Goal: Task Accomplishment & Management: Complete application form

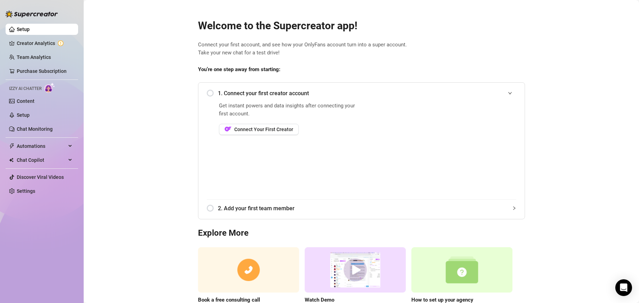
click at [269, 91] on span "1. Connect your first creator account" at bounding box center [367, 93] width 299 height 9
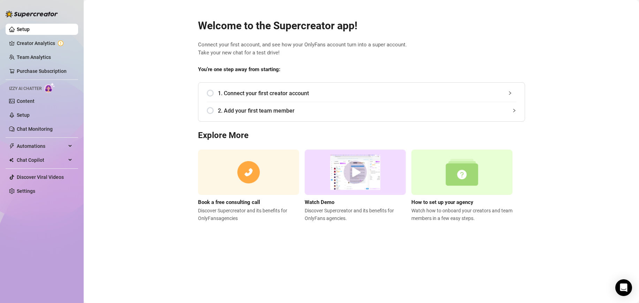
click at [270, 91] on span "1. Connect your first creator account" at bounding box center [367, 93] width 299 height 9
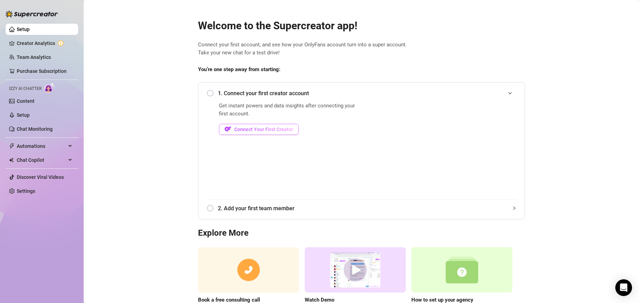
click at [259, 128] on span "Connect Your First Creator" at bounding box center [263, 130] width 59 height 6
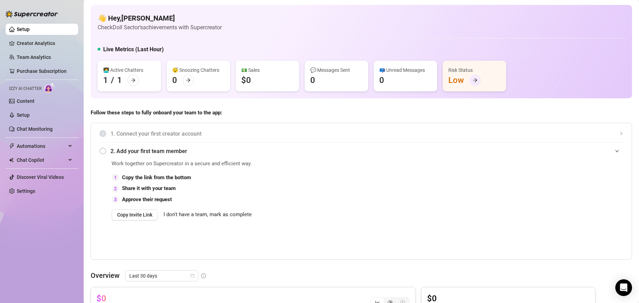
click at [472, 79] on div at bounding box center [475, 80] width 11 height 11
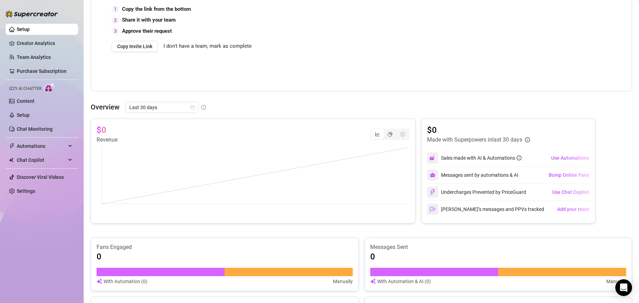
scroll to position [203, 0]
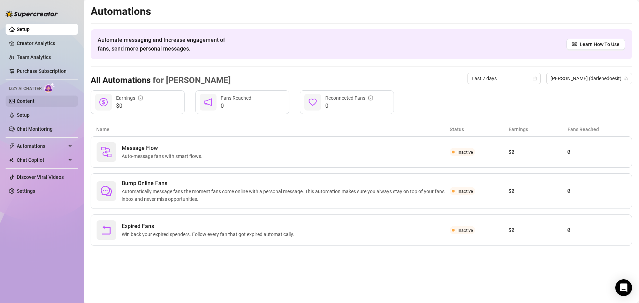
click at [30, 101] on link "Content" at bounding box center [26, 101] width 18 height 6
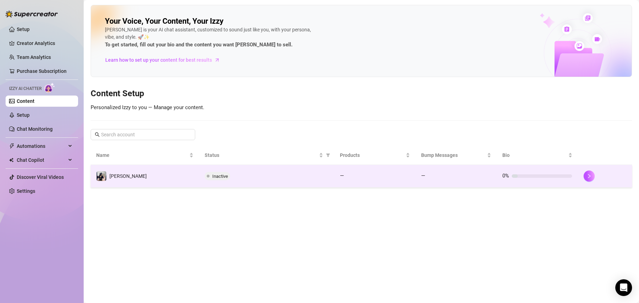
click at [220, 177] on span "Inactive" at bounding box center [220, 176] width 16 height 5
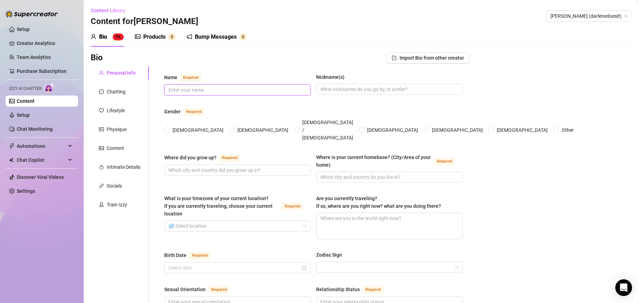
click at [203, 93] on input "Name Required" at bounding box center [236, 90] width 137 height 8
type input "[PERSON_NAME]"
click at [169, 128] on input "[DEMOGRAPHIC_DATA]" at bounding box center [167, 130] width 3 height 5
radio input "true"
click at [194, 166] on input "Where did you grow up? Required" at bounding box center [236, 170] width 137 height 8
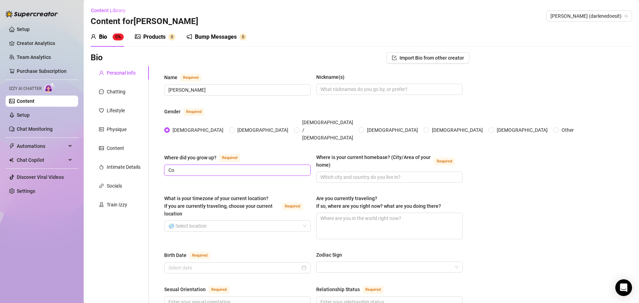
type input "C"
click at [344, 172] on span at bounding box center [389, 177] width 147 height 11
type input "G"
type input "[GEOGRAPHIC_DATA]"
click at [272, 166] on input "Where did you grow up? Required" at bounding box center [236, 170] width 137 height 8
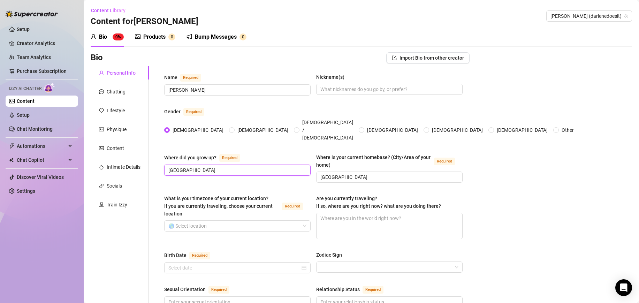
type input "[GEOGRAPHIC_DATA]"
click at [203, 208] on div "What is your timezone of your current location? If you are currently traveling,…" at bounding box center [237, 208] width 147 height 26
click at [203, 221] on input "What is your timezone of your current location? If you are currently traveling,…" at bounding box center [234, 226] width 132 height 10
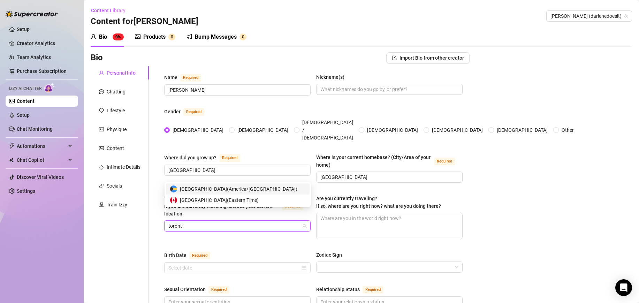
type input "[GEOGRAPHIC_DATA]"
click at [207, 201] on span "Canada ( Eastern Time )" at bounding box center [219, 200] width 79 height 8
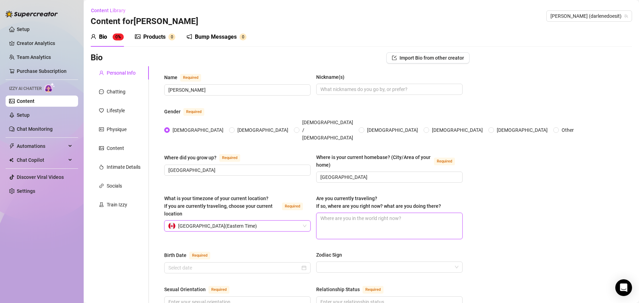
click at [361, 213] on textarea "Are you currently traveling? If so, where are you right now? what are you doing…" at bounding box center [390, 226] width 146 height 26
type textarea "No"
click at [267, 264] on input "Birth Date Required" at bounding box center [234, 268] width 132 height 8
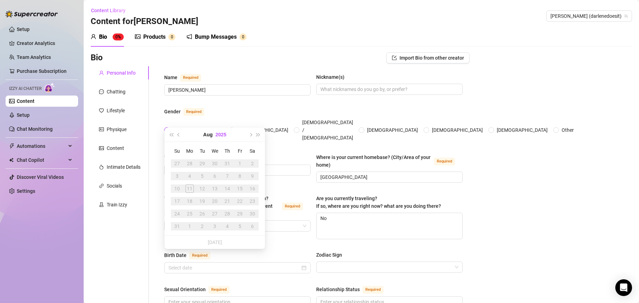
click at [223, 136] on button "2025" at bounding box center [221, 135] width 11 height 14
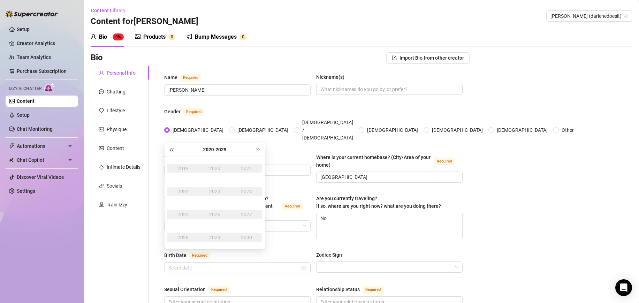
click at [170, 149] on span "Last year (Control + left)" at bounding box center [171, 149] width 3 height 3
click at [250, 190] on div "2004" at bounding box center [246, 191] width 21 height 8
click at [212, 238] on div "Nov" at bounding box center [214, 237] width 21 height 8
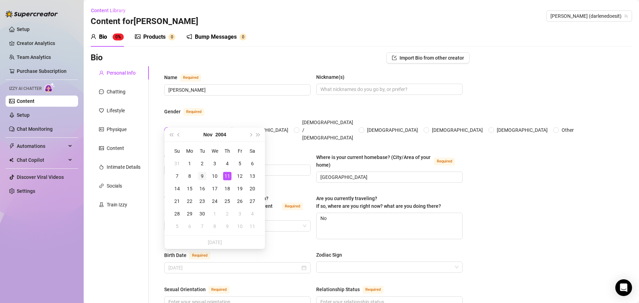
type input "[DATE]"
click at [203, 176] on div "9" at bounding box center [202, 176] width 8 height 8
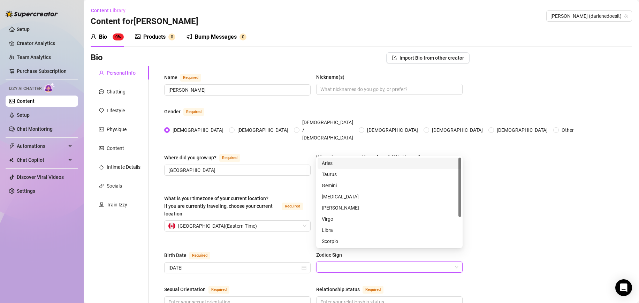
click at [369, 262] on input "Zodiac Sign" at bounding box center [387, 267] width 132 height 10
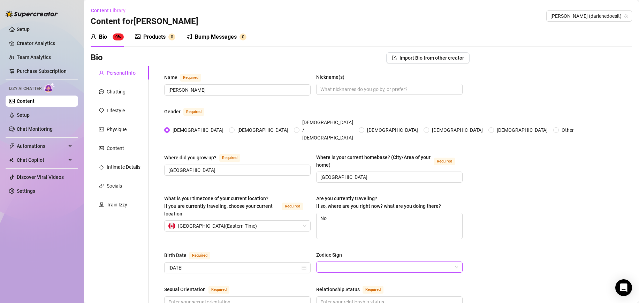
click at [367, 262] on input "Zodiac Sign" at bounding box center [387, 267] width 132 height 10
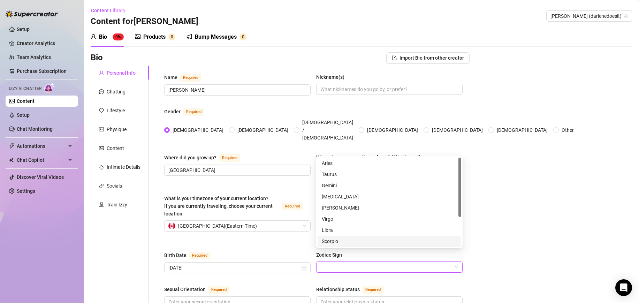
click at [368, 245] on div "Scorpio" at bounding box center [389, 242] width 135 height 8
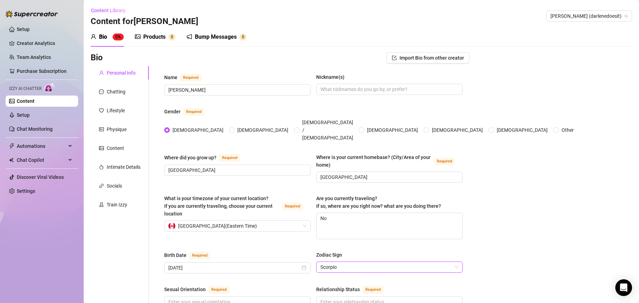
scroll to position [57, 0]
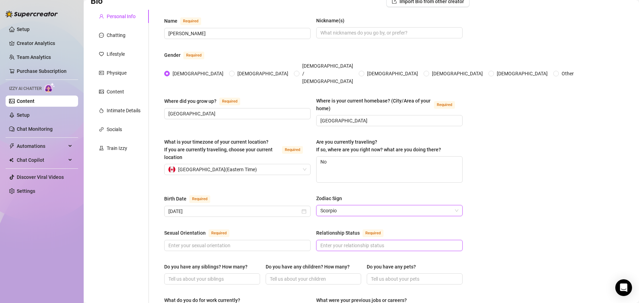
click at [369, 242] on input "Relationship Status Required" at bounding box center [389, 246] width 137 height 8
type input "Single"
click at [273, 242] on input "Sexual Orientation Required" at bounding box center [236, 246] width 137 height 8
type input "[DEMOGRAPHIC_DATA]"
click at [252, 275] on input "Do you have any siblings? How many?" at bounding box center [211, 279] width 86 height 8
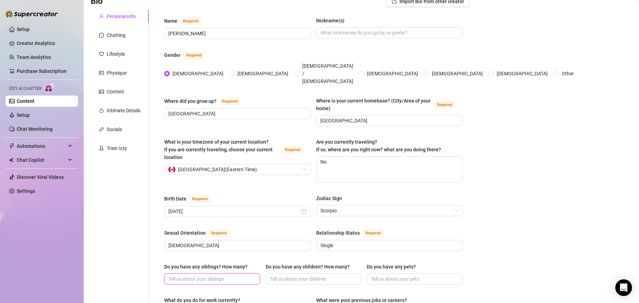
type input "-"
type input "0"
click at [315, 275] on input "Do you have any children? How many?" at bounding box center [313, 279] width 86 height 8
type input "0"
click at [391, 274] on span at bounding box center [415, 279] width 96 height 11
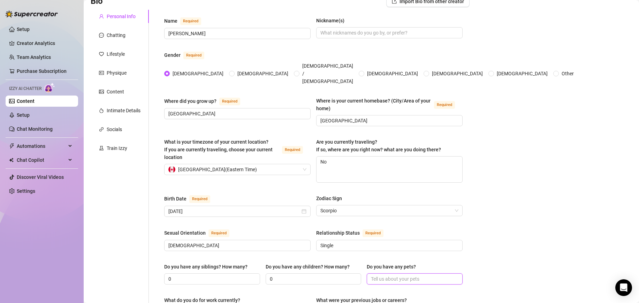
click at [393, 275] on input "Do you have any pets?" at bounding box center [414, 279] width 86 height 8
type input "0"
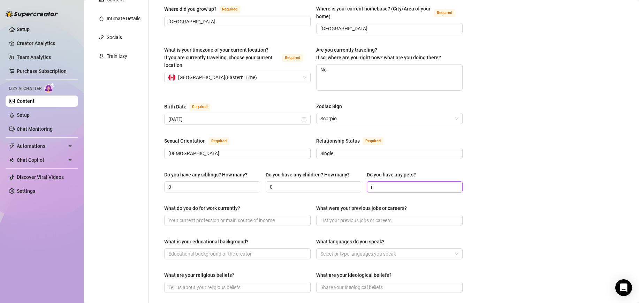
scroll to position [150, 0]
type input "no"
click at [249, 215] on input "What do you do for work currently?" at bounding box center [236, 219] width 137 height 8
type input "M"
type input "s"
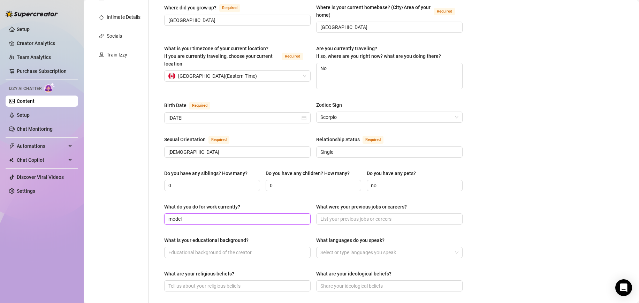
type input "model"
type input "Cashier"
type input "cashier, sales"
click at [259, 249] on input "What is your educational background?" at bounding box center [236, 253] width 137 height 8
click at [366, 248] on div at bounding box center [386, 253] width 136 height 10
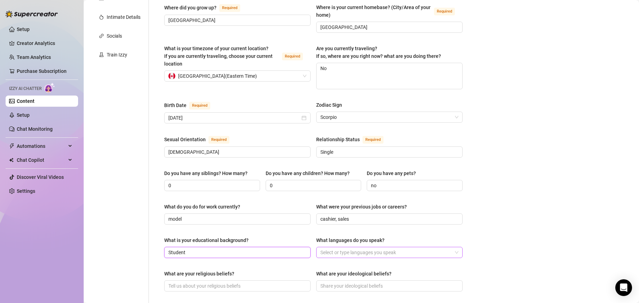
type input "Student"
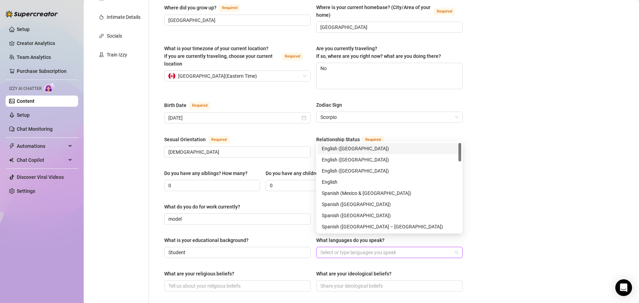
type input "E"
click at [354, 149] on div "English ([GEOGRAPHIC_DATA])" at bounding box center [389, 149] width 135 height 8
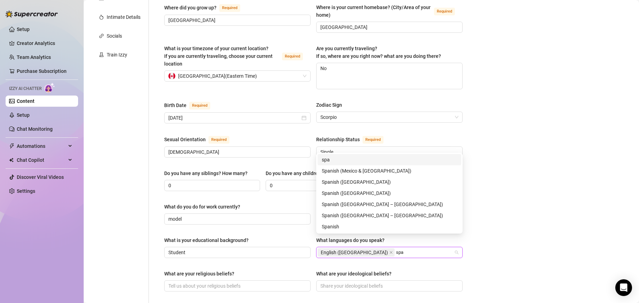
type input "span"
click at [349, 226] on div "Spanish" at bounding box center [389, 227] width 135 height 8
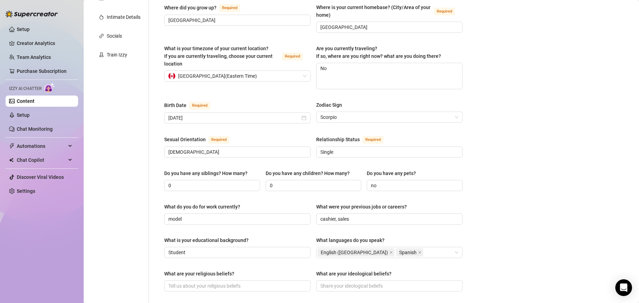
click at [480, 172] on div "Bio Import Bio from other creator Personal Info Chatting Lifestyle Physique Con…" at bounding box center [362, 215] width 542 height 627
click at [226, 282] on input "What are your religious beliefs?" at bounding box center [236, 286] width 137 height 8
type input "[DEMOGRAPHIC_DATA]"
click at [334, 282] on input "What are your ideological beliefs?" at bounding box center [389, 286] width 137 height 8
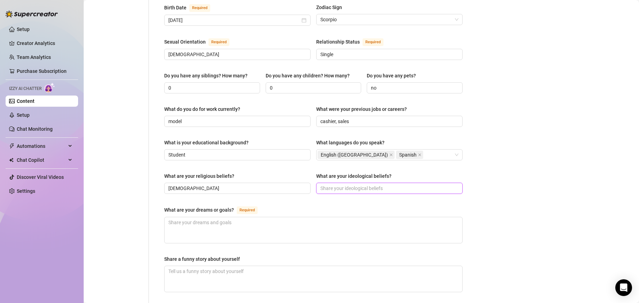
scroll to position [268, 0]
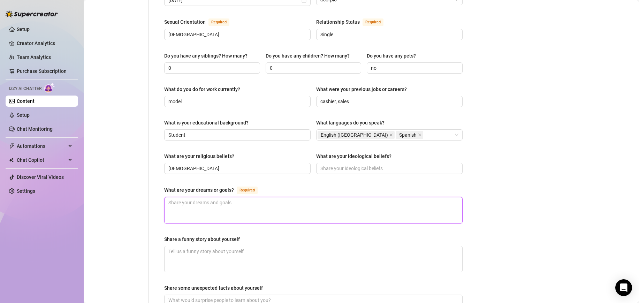
click at [245, 197] on textarea "What are your dreams or goals? Required" at bounding box center [314, 210] width 298 height 26
type textarea "C"
type textarea "Become a software developer"
click at [224, 250] on textarea "Share a funny story about yourself" at bounding box center [314, 259] width 298 height 26
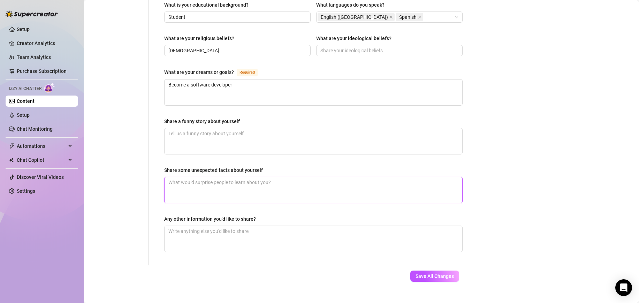
click at [233, 177] on textarea "Share some unexpected facts about yourself" at bounding box center [314, 190] width 298 height 26
click at [232, 226] on textarea "Any other information you'd like to share?" at bounding box center [314, 239] width 298 height 26
type textarea "I am brand new to Onlyfans. I like to go lingerie shopping"
click at [210, 180] on textarea "Share some unexpected facts about yourself" at bounding box center [314, 190] width 298 height 26
click at [439, 274] on span "Save All Changes" at bounding box center [435, 277] width 38 height 6
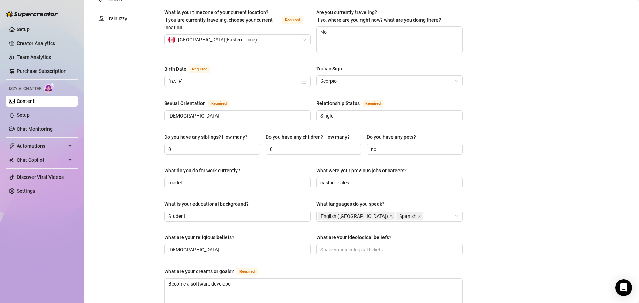
scroll to position [185, 0]
click at [30, 112] on link "Setup" at bounding box center [23, 115] width 13 height 6
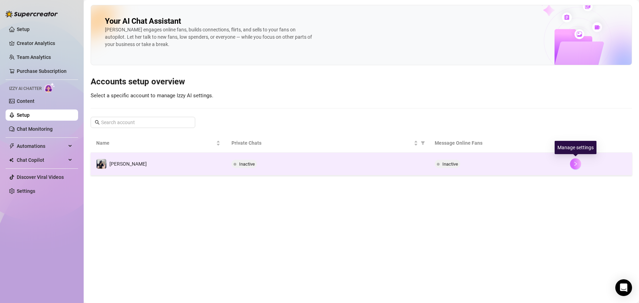
click at [578, 166] on button "button" at bounding box center [575, 163] width 11 height 11
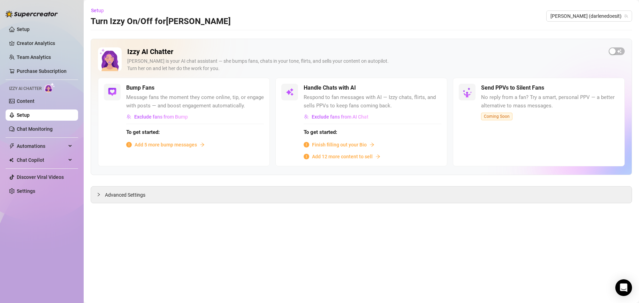
click at [156, 144] on span "Add 5 more bump messages" at bounding box center [166, 145] width 62 height 8
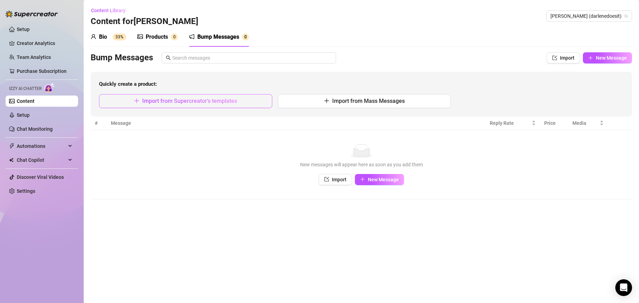
click at [171, 104] on span "Import from Supercreator's templates" at bounding box center [189, 101] width 95 height 7
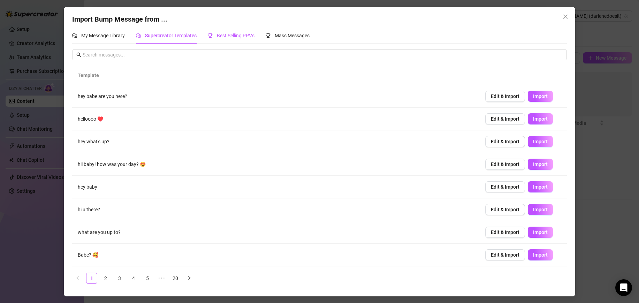
click at [225, 36] on span "Best Selling PPVs" at bounding box center [236, 36] width 38 height 6
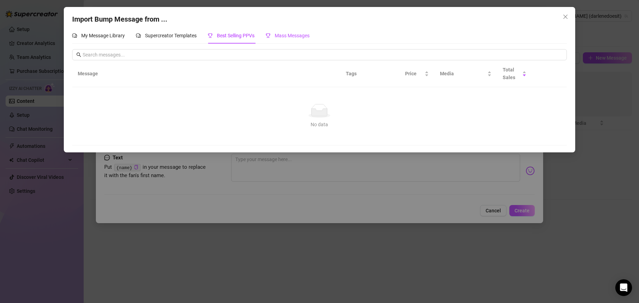
click at [288, 35] on span "Mass Messages" at bounding box center [292, 36] width 35 height 6
click at [182, 38] on span "Supercreator Templates" at bounding box center [171, 36] width 52 height 6
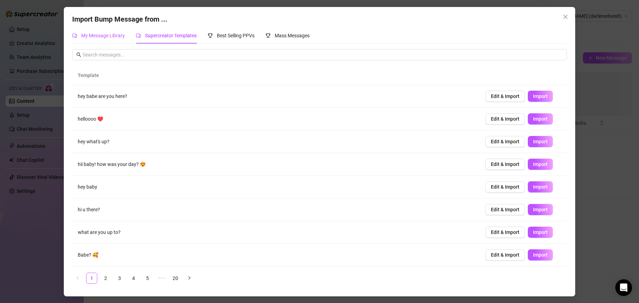
click at [111, 38] on span "My Message Library" at bounding box center [103, 36] width 44 height 6
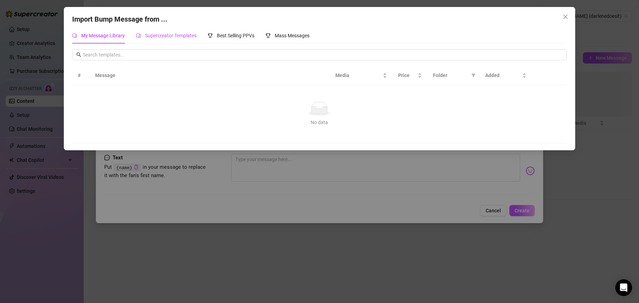
click at [156, 35] on span "Supercreator Templates" at bounding box center [171, 36] width 52 height 6
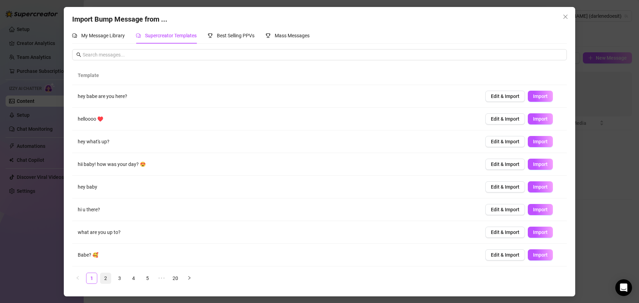
click at [106, 277] on link "2" at bounding box center [105, 278] width 10 height 10
click at [178, 276] on link "20" at bounding box center [175, 278] width 10 height 10
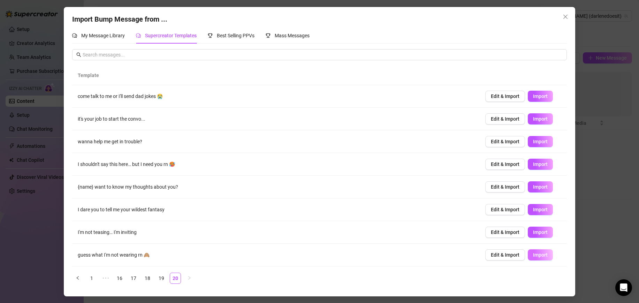
click at [547, 252] on button "Import" at bounding box center [540, 254] width 25 height 11
click at [547, 252] on span "Import" at bounding box center [540, 255] width 15 height 6
click at [585, 223] on div "Import Bump Message from ... My Message Library Supercreator Templates Best Sel…" at bounding box center [319, 151] width 639 height 303
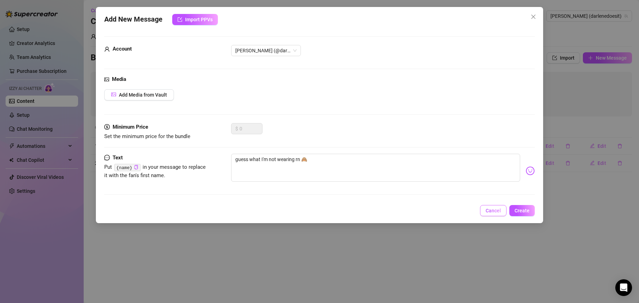
click at [496, 211] on span "Cancel" at bounding box center [493, 211] width 15 height 6
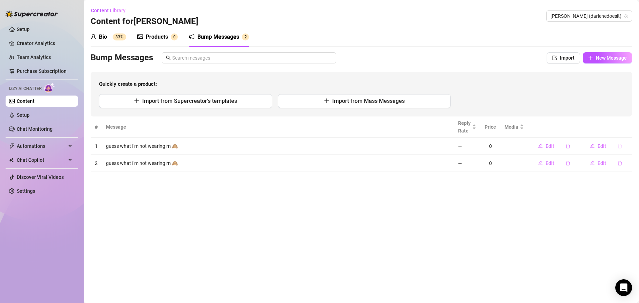
click at [623, 147] on button "button" at bounding box center [620, 146] width 16 height 11
click at [627, 127] on span "Yes" at bounding box center [627, 128] width 8 height 6
click at [623, 143] on button "button" at bounding box center [620, 146] width 16 height 11
click at [628, 128] on span "Yes" at bounding box center [627, 128] width 8 height 6
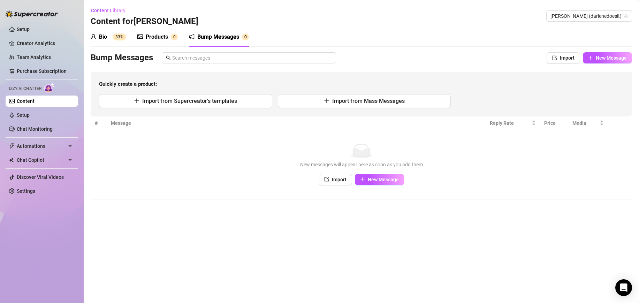
click at [108, 34] on div "Bio 33%" at bounding box center [109, 37] width 36 height 8
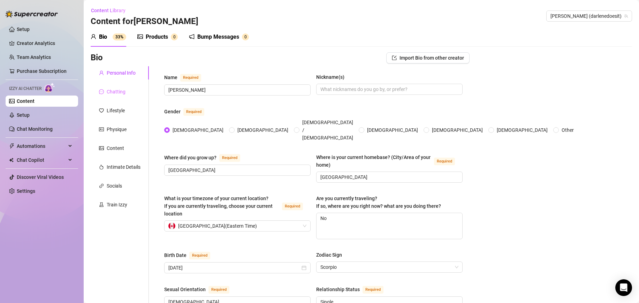
click at [129, 94] on div "Chatting" at bounding box center [120, 91] width 58 height 13
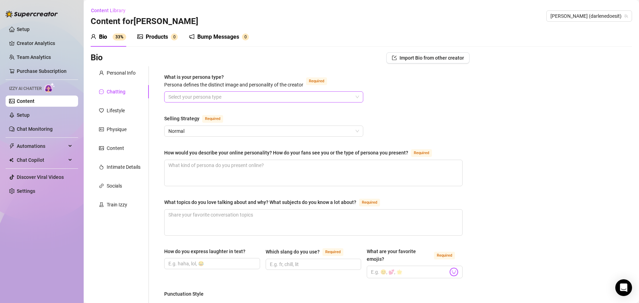
click at [192, 97] on input "What is your persona type? [PERSON_NAME] defines the distinct image and persona…" at bounding box center [260, 97] width 185 height 10
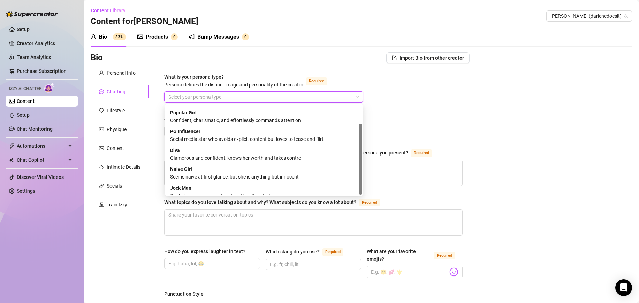
scroll to position [24, 0]
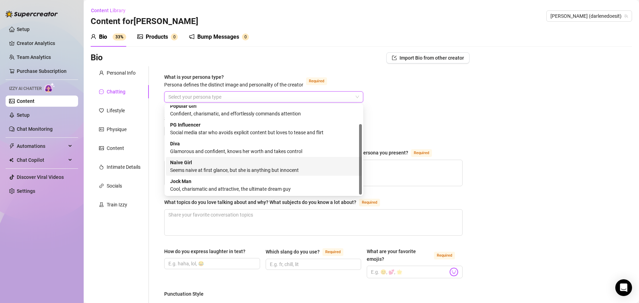
click at [217, 167] on div "Seems naive at first glance, but she is anything but innocent" at bounding box center [264, 170] width 188 height 8
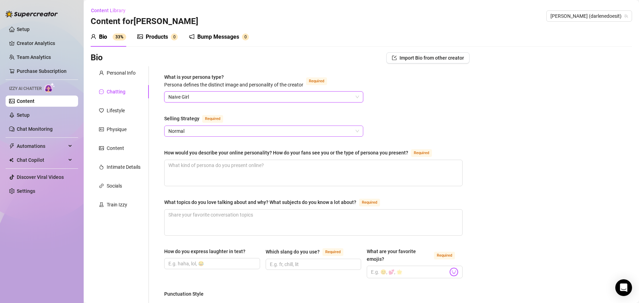
click at [212, 136] on span "Normal" at bounding box center [263, 131] width 191 height 10
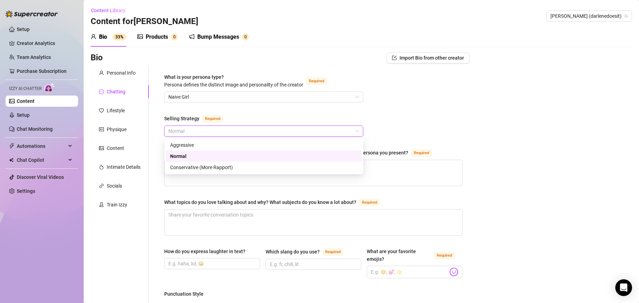
click at [189, 158] on div "Normal" at bounding box center [264, 156] width 188 height 8
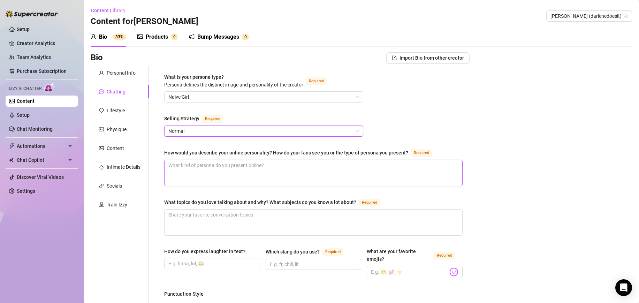
click at [197, 174] on textarea "How would you describe your online personality? How do your fans see you or the…" at bounding box center [314, 173] width 298 height 26
type textarea "friendly, flirty, confident"
click at [182, 212] on textarea "What topics do you love talking about and why? What subjects do you know a lot …" at bounding box center [314, 223] width 298 height 26
type textarea "video games, music, crypto, gossip"
click at [200, 267] on input "How do you express laughter in text?" at bounding box center [211, 264] width 86 height 8
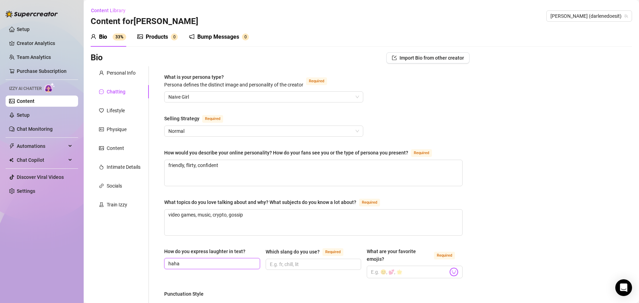
type input "hah"
type input "j"
type input "hahaha, lol"
click at [313, 263] on input "Which slang do you use? Required" at bounding box center [313, 265] width 86 height 8
type input "damn"
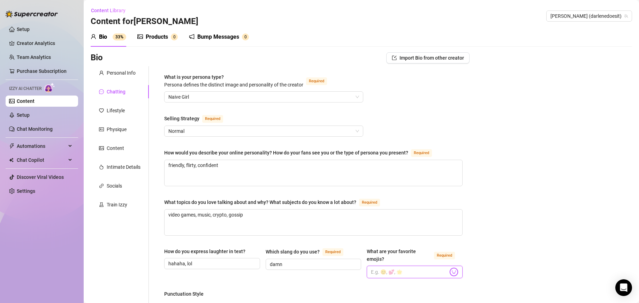
click at [384, 268] on input "What are your favorite emojis? Required" at bounding box center [409, 272] width 77 height 9
click at [452, 273] on img at bounding box center [454, 272] width 9 height 9
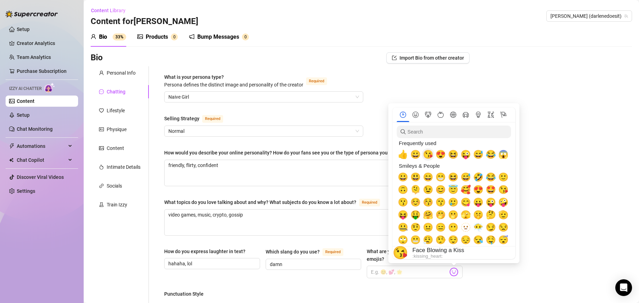
click at [431, 155] on span "😘" at bounding box center [428, 155] width 10 height 10
click at [452, 269] on img at bounding box center [454, 272] width 9 height 9
click at [443, 157] on span "😍" at bounding box center [441, 155] width 10 height 10
click at [456, 274] on img at bounding box center [454, 272] width 9 height 9
click at [455, 214] on span "🫢" at bounding box center [453, 215] width 10 height 10
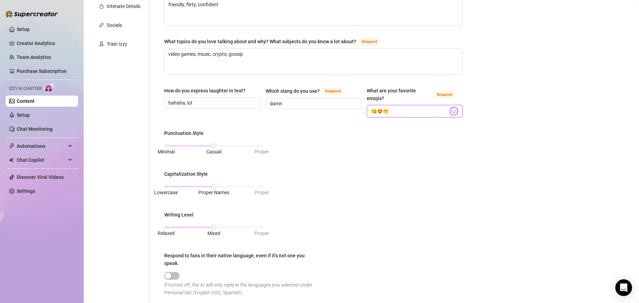
scroll to position [186, 0]
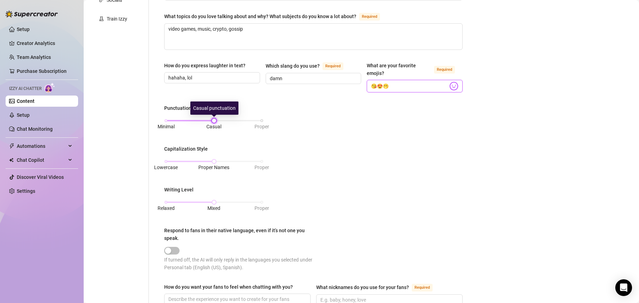
type input "😘😍🫢"
drag, startPoint x: 212, startPoint y: 120, endPoint x: 256, endPoint y: 119, distance: 43.3
click at [255, 119] on div "Minimal Casual Proper" at bounding box center [214, 121] width 96 height 4
click at [266, 120] on div "Punctuation Style Minimal Casual Proper Capitalization Style Lowercase Proper N…" at bounding box center [313, 190] width 299 height 173
drag, startPoint x: 261, startPoint y: 120, endPoint x: 232, endPoint y: 121, distance: 29.7
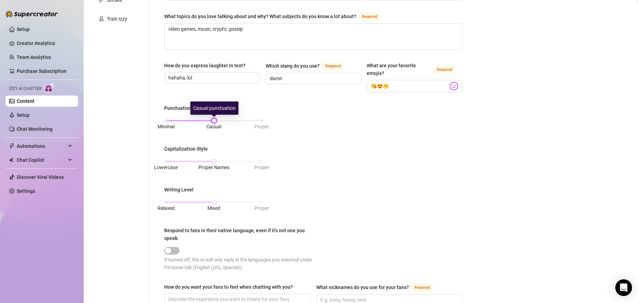
click at [232, 121] on div "Minimal Casual Proper" at bounding box center [214, 121] width 96 height 4
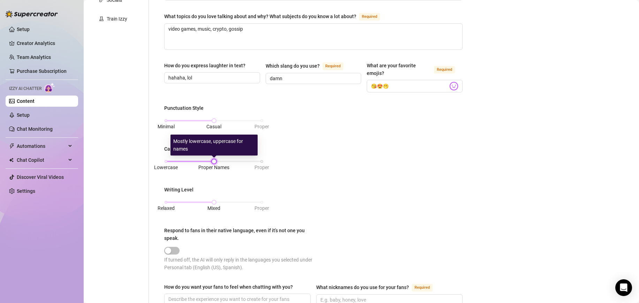
drag, startPoint x: 215, startPoint y: 163, endPoint x: 261, endPoint y: 163, distance: 46.4
click at [216, 163] on div at bounding box center [213, 161] width 3 height 3
drag, startPoint x: 262, startPoint y: 161, endPoint x: 224, endPoint y: 159, distance: 38.8
click at [224, 159] on div "Lowercase Proper Names Proper" at bounding box center [213, 165] width 99 height 18
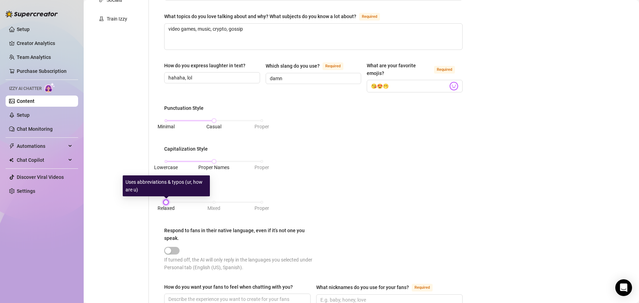
drag, startPoint x: 214, startPoint y: 201, endPoint x: 154, endPoint y: 195, distance: 59.9
click at [154, 195] on body "Setup Creator Analytics Team Analytics Purchase Subscription Izzy AI Chatter Co…" at bounding box center [319, 151] width 639 height 303
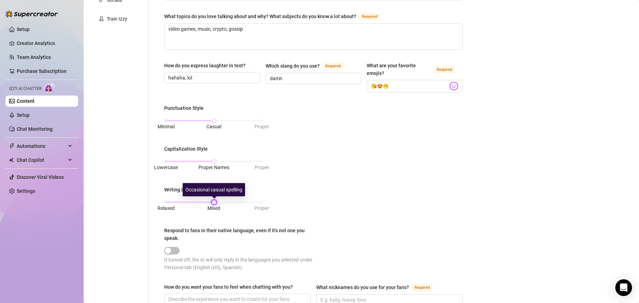
drag, startPoint x: 167, startPoint y: 202, endPoint x: 210, endPoint y: 196, distance: 42.6
click at [210, 196] on body "Setup Creator Analytics Team Analytics Purchase Subscription Izzy AI Chatter Co…" at bounding box center [319, 151] width 639 height 303
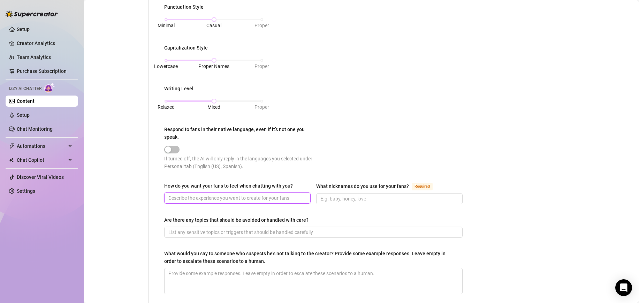
click at [203, 201] on input "How do you want your fans to feel when chatting with you?" at bounding box center [236, 198] width 137 height 8
type input "engaged, curious, flirty"
click at [345, 200] on input "What nicknames do you use for your fans? Required" at bounding box center [389, 199] width 137 height 8
type input "hun, babe"
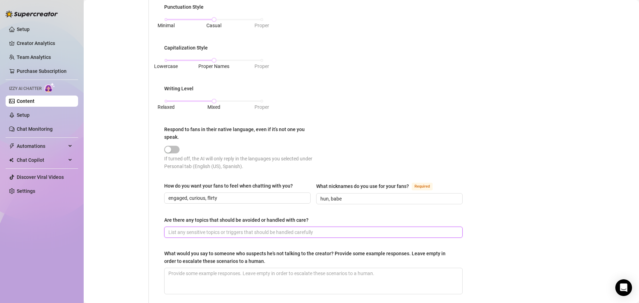
click at [248, 235] on input "Are there any topics that should be avoided or handled with care?" at bounding box center [312, 233] width 289 height 8
click at [208, 284] on textarea "What would you say to someone who suspects he's not talking to the creator? Pro…" at bounding box center [314, 281] width 298 height 26
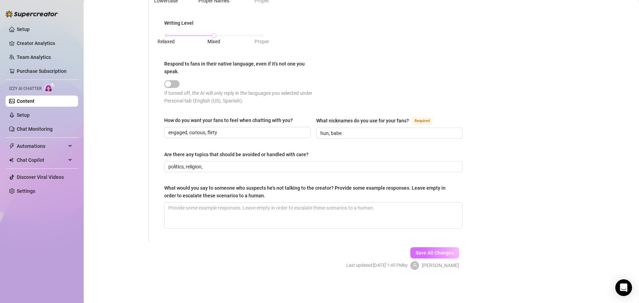
click at [430, 248] on button "Save All Changes" at bounding box center [435, 252] width 49 height 11
type input "politics, religion,"
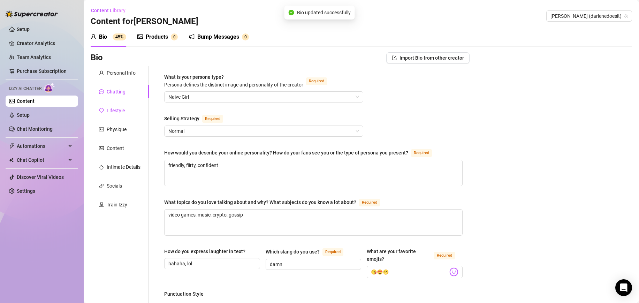
click at [121, 111] on div "Lifestyle" at bounding box center [116, 111] width 18 height 8
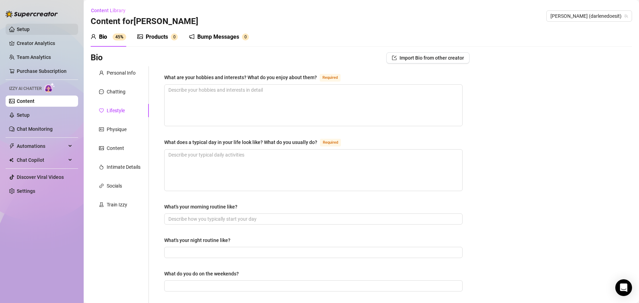
click at [27, 30] on link "Setup" at bounding box center [23, 30] width 13 height 6
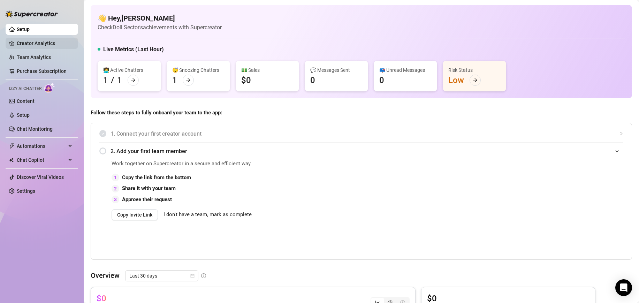
click at [48, 47] on link "Creator Analytics" at bounding box center [45, 43] width 56 height 11
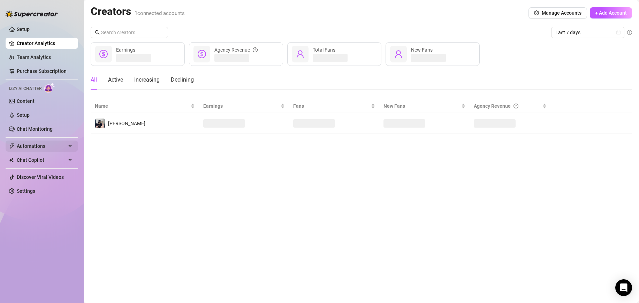
click at [55, 143] on span "Automations" at bounding box center [42, 146] width 50 height 11
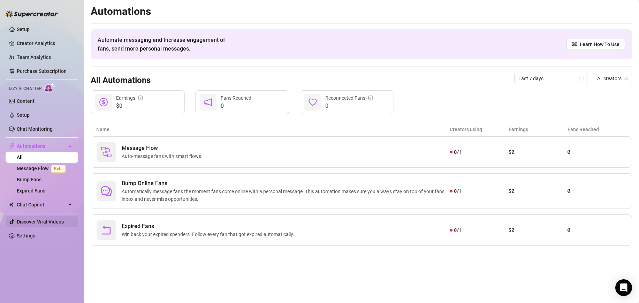
click at [39, 221] on link "Discover Viral Videos" at bounding box center [40, 222] width 47 height 6
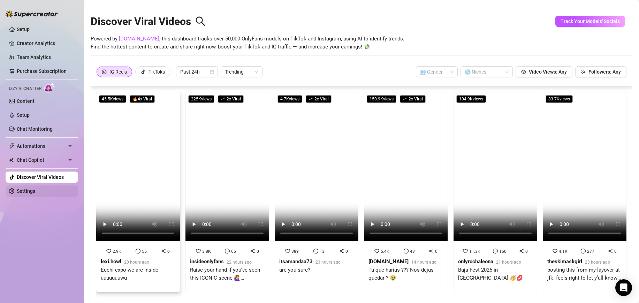
click at [30, 192] on link "Settings" at bounding box center [26, 191] width 18 height 6
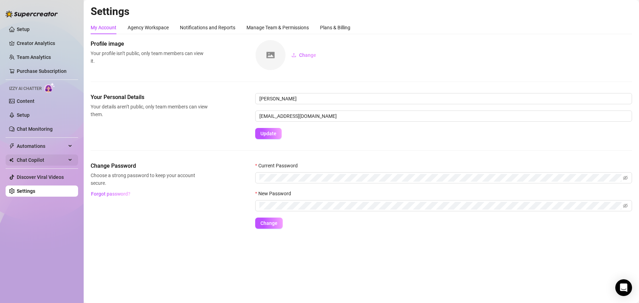
click at [27, 160] on span "Chat Copilot" at bounding box center [42, 160] width 50 height 11
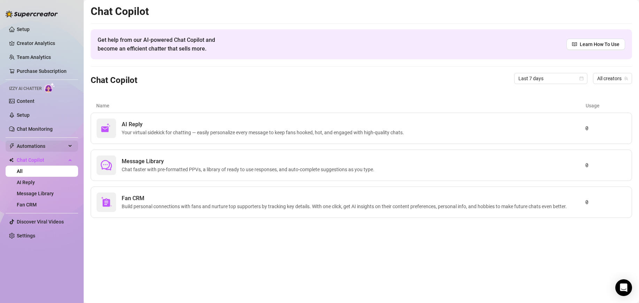
click at [32, 147] on span "Automations" at bounding box center [42, 146] width 50 height 11
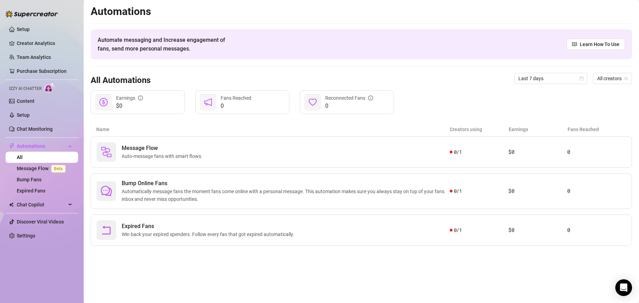
click at [32, 123] on ul "Setup Creator Analytics Team Analytics Purchase Subscription Izzy AI Chatter Co…" at bounding box center [42, 132] width 73 height 223
click at [32, 127] on link "Chat Monitoring" at bounding box center [35, 129] width 36 height 6
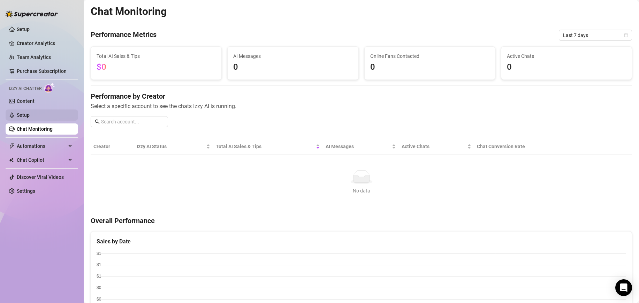
click at [27, 116] on link "Setup" at bounding box center [23, 115] width 13 height 6
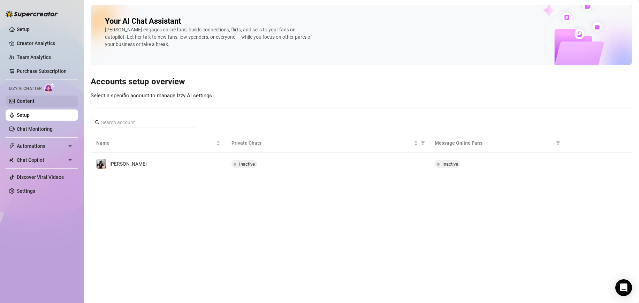
click at [27, 100] on link "Content" at bounding box center [26, 101] width 18 height 6
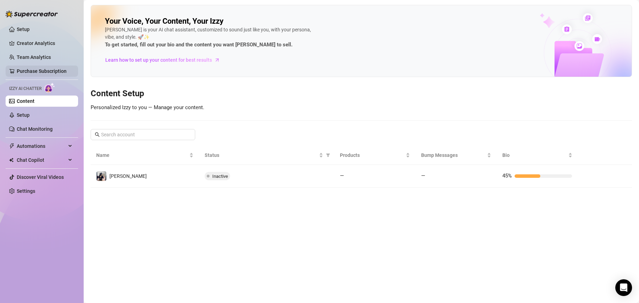
click at [34, 72] on link "Purchase Subscription" at bounding box center [42, 71] width 50 height 6
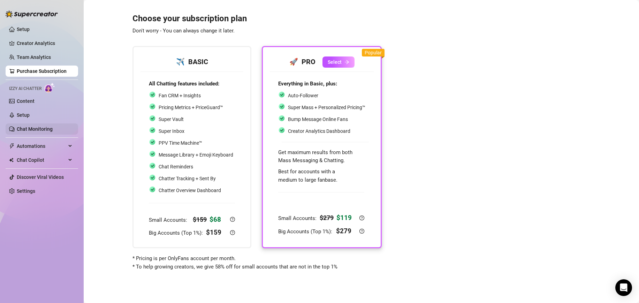
click at [47, 126] on link "Chat Monitoring" at bounding box center [35, 129] width 36 height 6
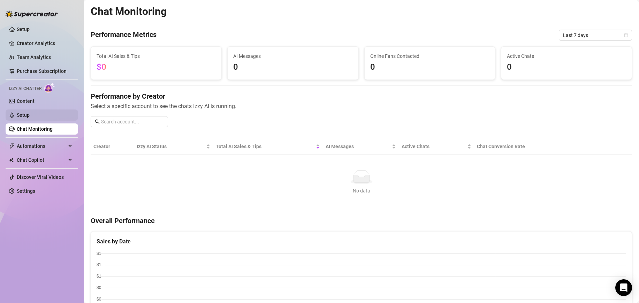
click at [30, 112] on link "Setup" at bounding box center [23, 115] width 13 height 6
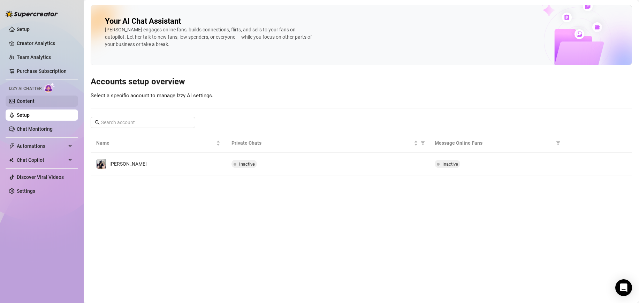
click at [35, 103] on link "Content" at bounding box center [26, 101] width 18 height 6
